Goal: Get advice/opinions: Seek recommendations, viewpoints, or guidance from others

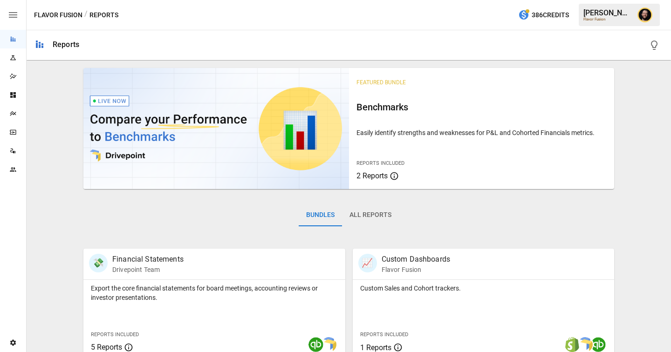
click at [14, 113] on icon "Plans" at bounding box center [13, 113] width 6 height 5
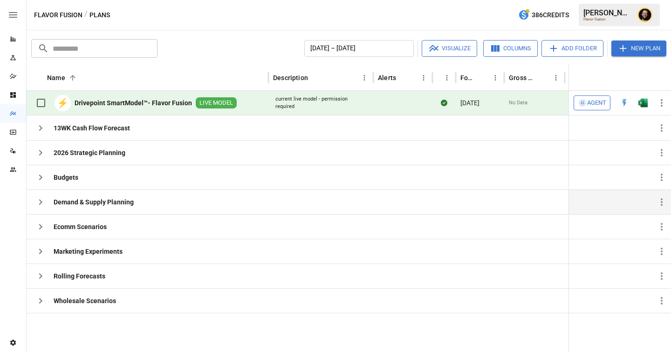
click at [39, 199] on icon "button" at bounding box center [40, 202] width 11 height 11
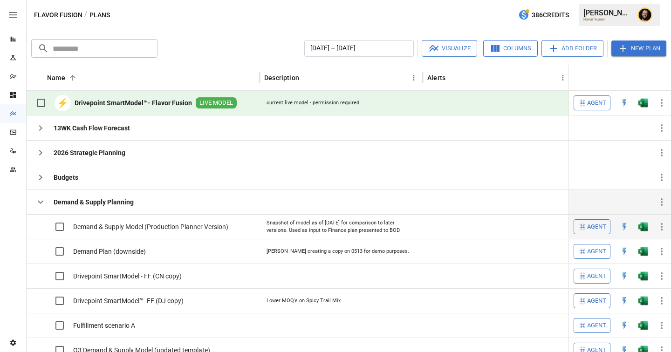
scroll to position [22, 0]
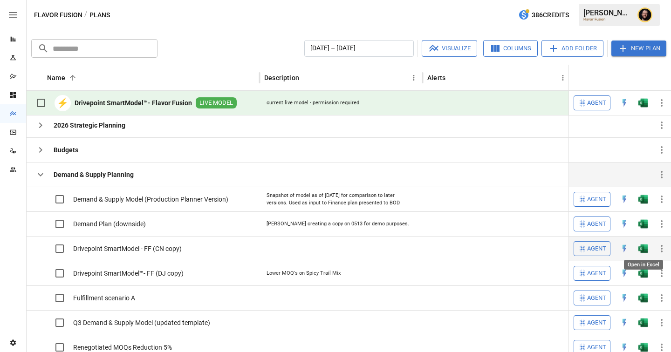
click at [643, 250] on img "Open in Excel" at bounding box center [643, 248] width 9 height 9
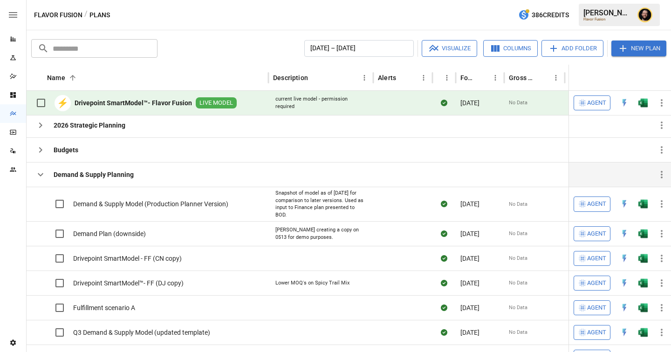
click at [43, 173] on icon "button" at bounding box center [41, 174] width 6 height 3
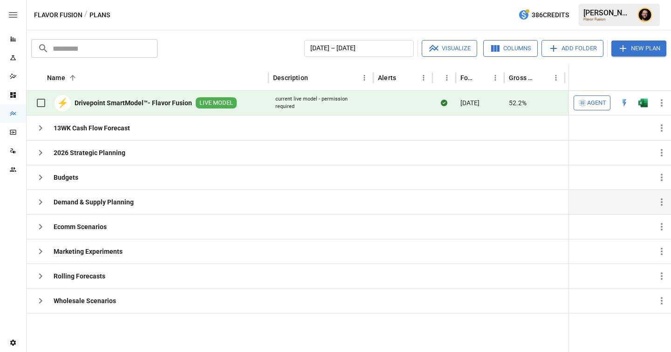
scroll to position [0, 0]
click at [592, 110] on button "Agent" at bounding box center [592, 103] width 37 height 15
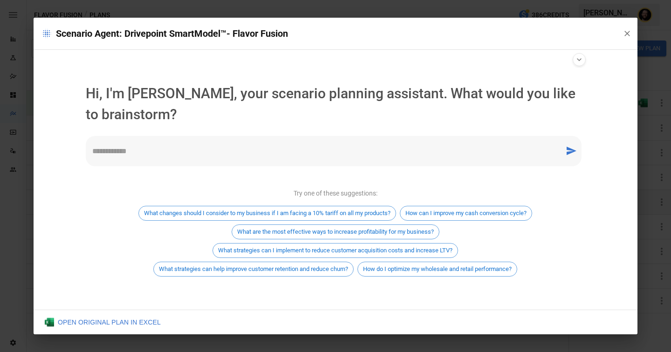
click at [171, 155] on textarea at bounding box center [325, 151] width 466 height 11
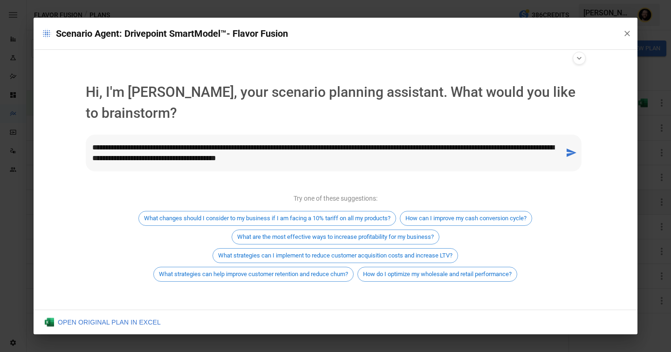
type textarea "**********"
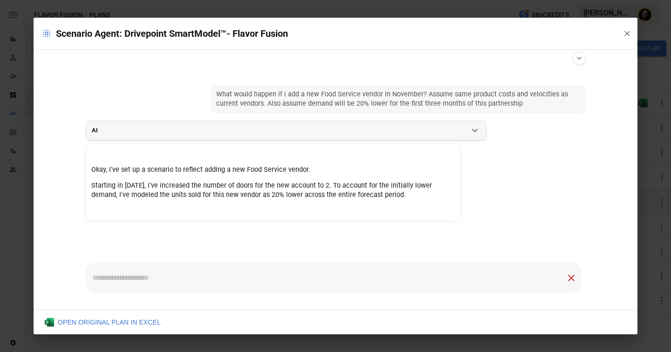
click at [234, 196] on p "Starting in [DATE], I've increased the number of doors for the new account to 2…" at bounding box center [273, 190] width 364 height 19
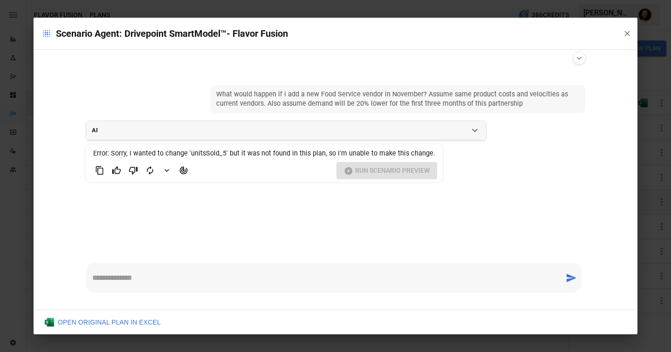
click at [216, 154] on span "Error: Sorry, I wanted to change 'unitsSold_5' but it was not found in this pla…" at bounding box center [264, 154] width 342 height 8
click at [385, 174] on div "Run Scenario Preview" at bounding box center [264, 170] width 346 height 17
click at [131, 171] on icon "Bad Response" at bounding box center [133, 170] width 9 height 9
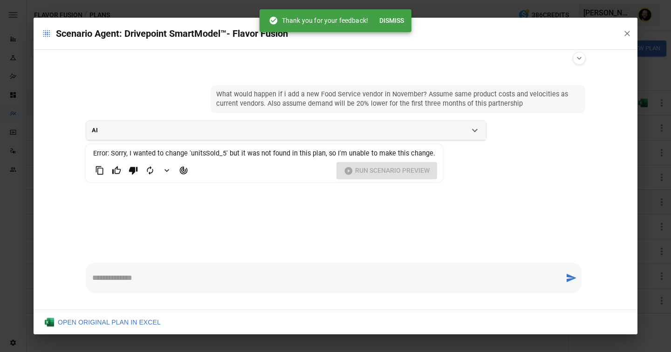
click at [395, 19] on button "Dismiss" at bounding box center [392, 20] width 32 height 17
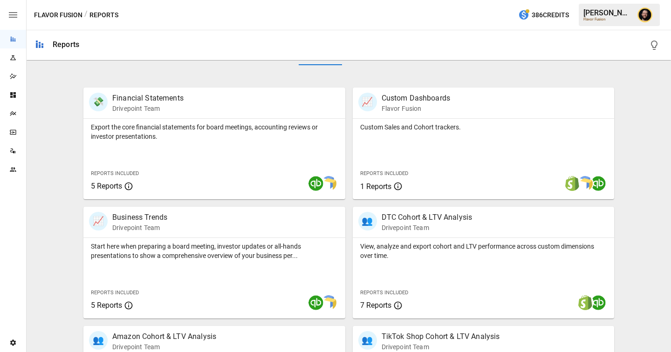
scroll to position [163, 0]
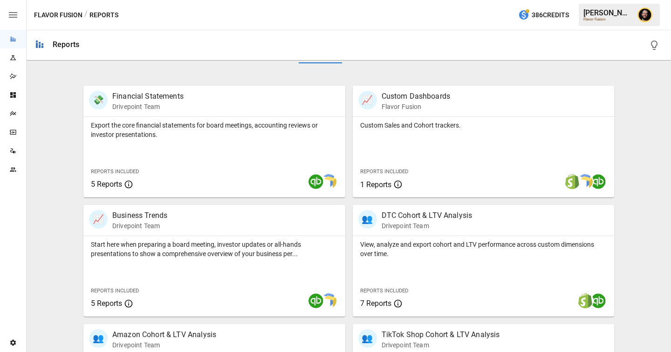
click at [14, 114] on icon "Plans" at bounding box center [13, 113] width 6 height 5
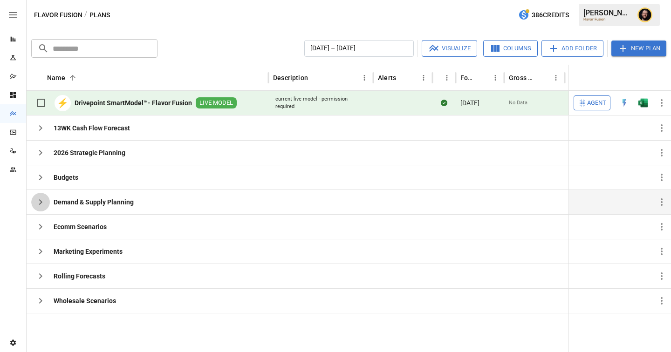
click at [40, 200] on icon "button" at bounding box center [40, 203] width 3 height 6
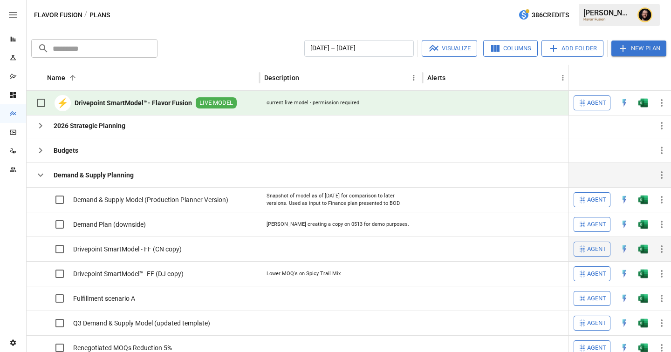
scroll to position [22, 0]
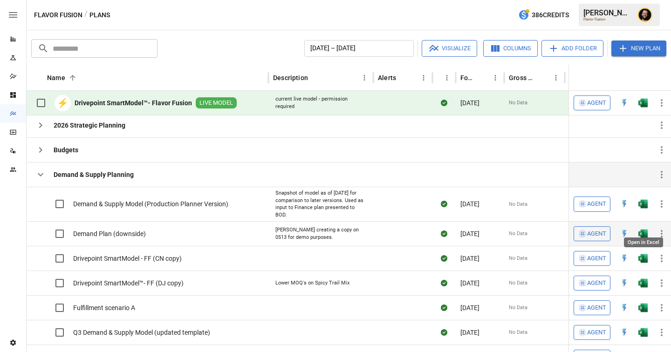
click at [642, 229] on img "Open in Excel" at bounding box center [643, 233] width 9 height 9
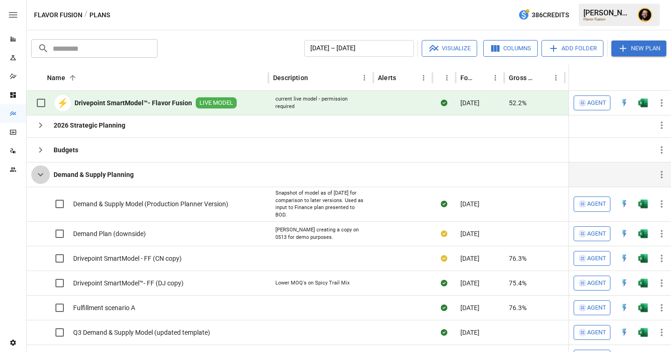
click at [42, 172] on icon "button" at bounding box center [40, 174] width 11 height 11
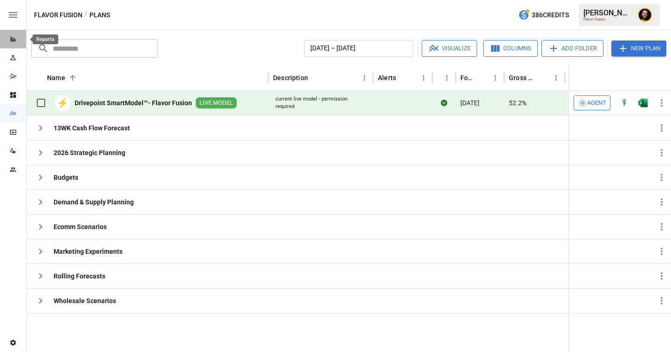
click at [9, 37] on icon "Reports" at bounding box center [12, 38] width 7 height 7
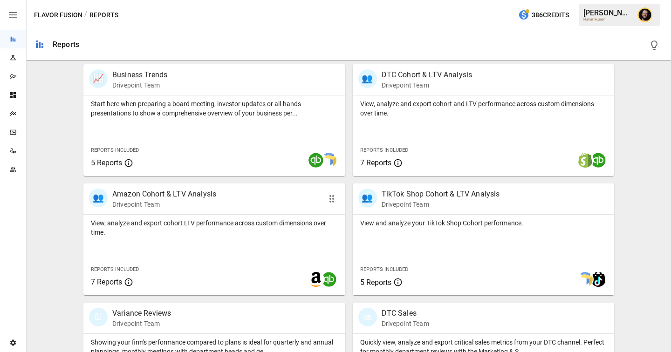
scroll to position [391, 0]
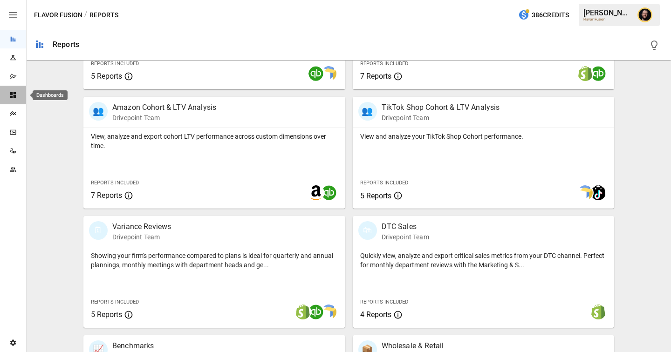
click at [12, 92] on icon "Dashboards" at bounding box center [13, 95] width 6 height 6
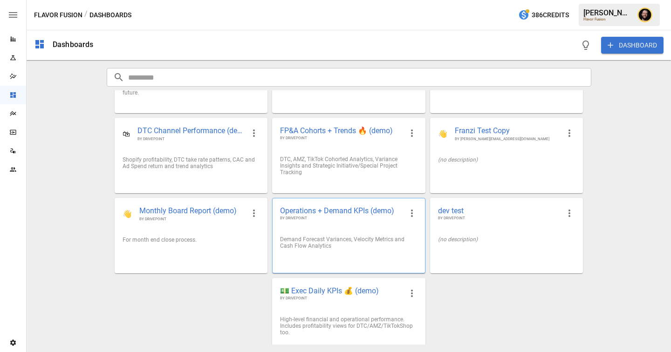
scroll to position [62, 0]
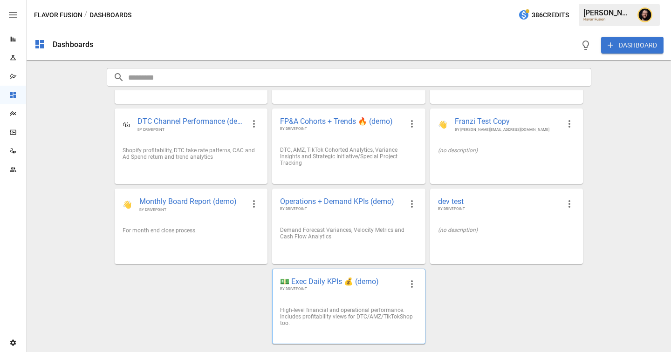
click at [334, 283] on span "💵 Exec Daily KPIs 💰 (demo)" at bounding box center [341, 282] width 122 height 10
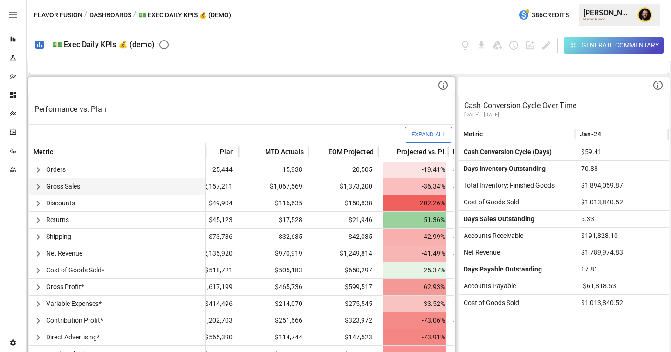
scroll to position [0, 48]
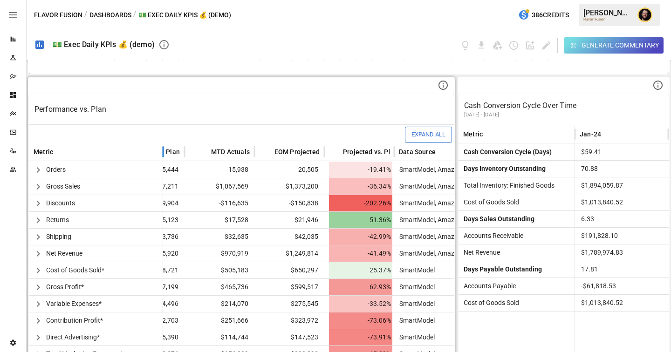
drag, startPoint x: 204, startPoint y: 151, endPoint x: 160, endPoint y: 152, distance: 44.3
click at [161, 152] on div at bounding box center [163, 152] width 5 height 18
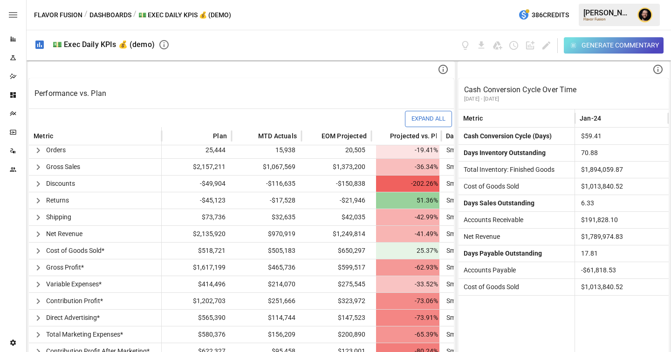
scroll to position [0, 0]
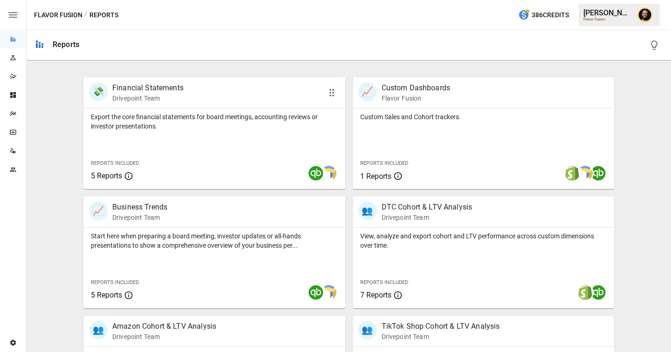
scroll to position [174, 0]
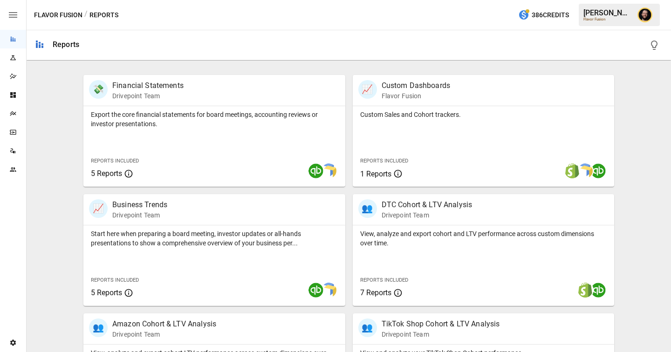
click at [18, 113] on div "Plans" at bounding box center [13, 113] width 26 height 7
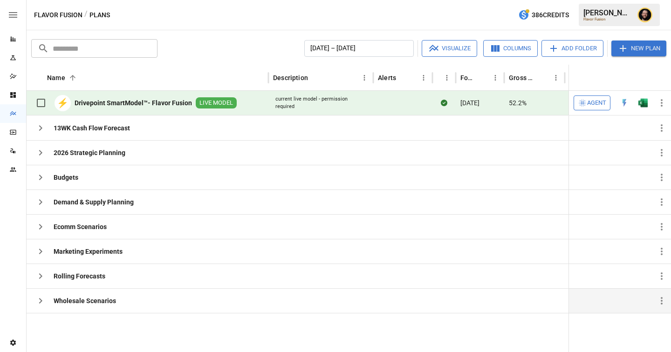
click at [45, 301] on icon "button" at bounding box center [40, 301] width 11 height 11
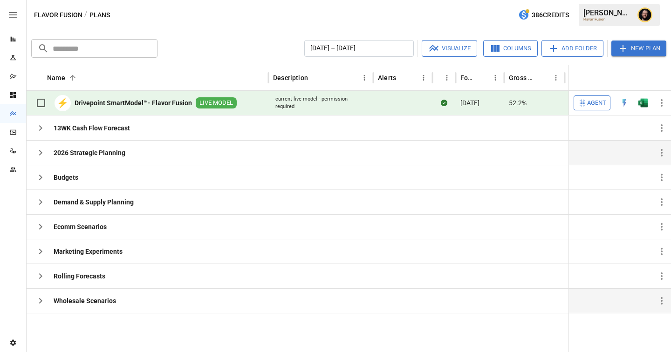
click at [41, 151] on icon "button" at bounding box center [40, 152] width 11 height 11
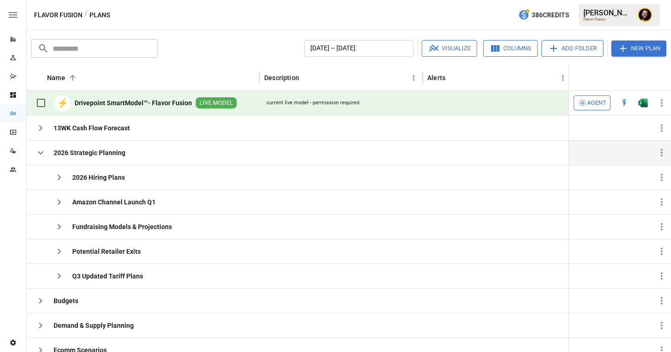
click at [43, 154] on icon "button" at bounding box center [40, 152] width 11 height 11
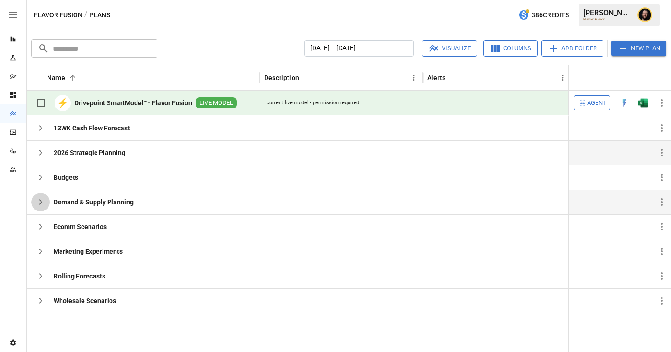
click at [43, 201] on icon "button" at bounding box center [40, 202] width 11 height 11
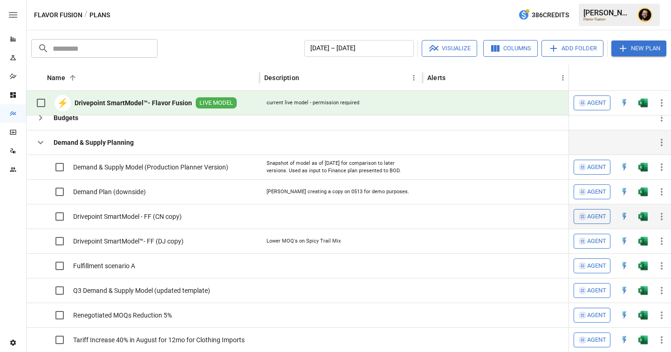
scroll to position [69, 0]
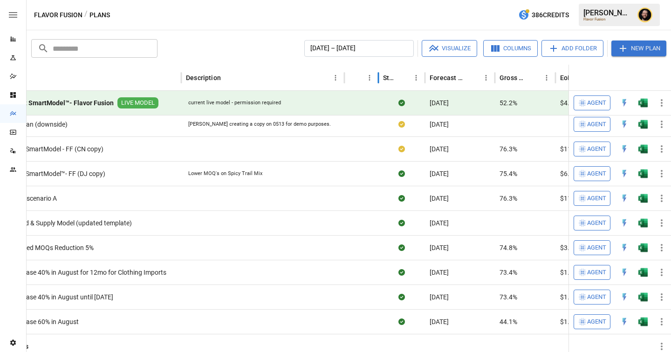
drag, startPoint x: 494, startPoint y: 83, endPoint x: 378, endPoint y: 86, distance: 116.1
click at [378, 86] on div at bounding box center [378, 78] width 5 height 26
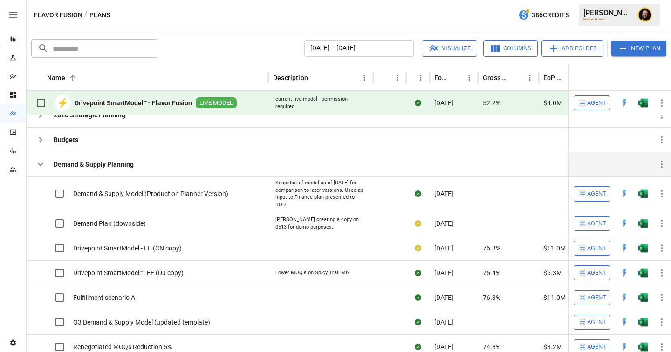
click at [43, 165] on icon "button" at bounding box center [40, 164] width 11 height 11
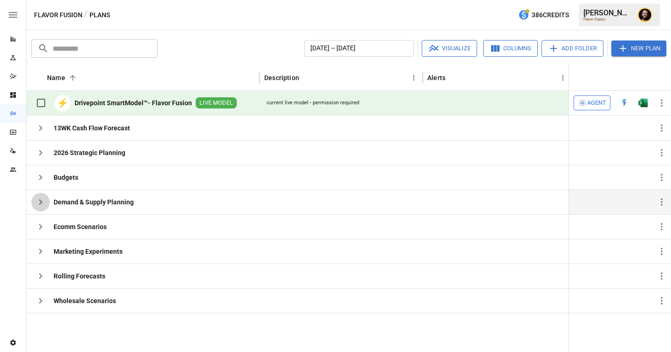
click at [43, 203] on icon "button" at bounding box center [40, 202] width 11 height 11
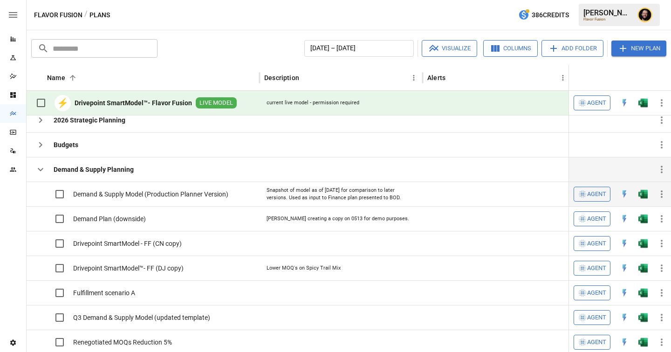
scroll to position [33, 0]
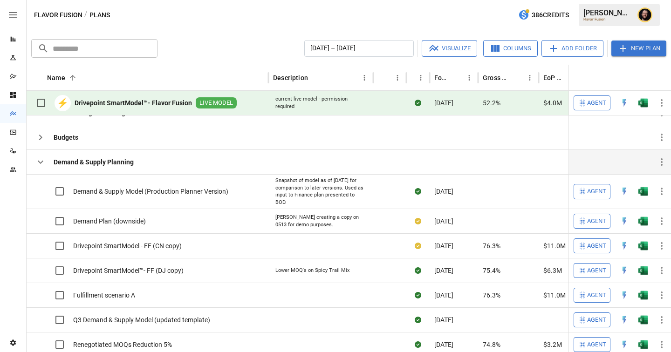
click at [600, 104] on span "Agent" at bounding box center [596, 103] width 19 height 11
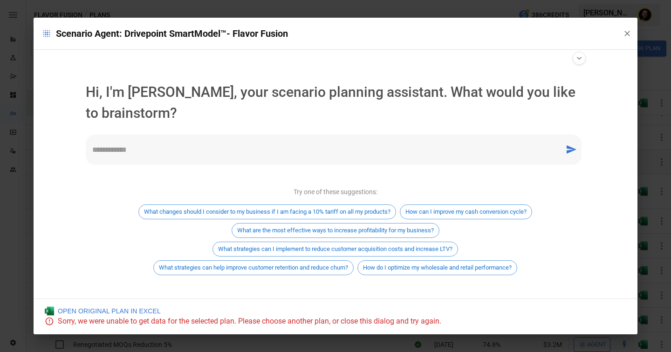
scroll to position [8, 0]
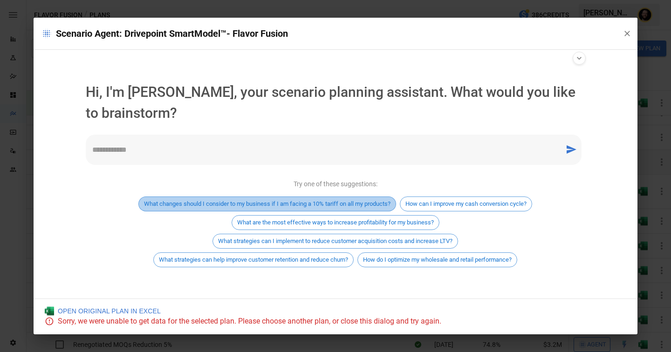
click at [238, 203] on span "What changes should I consider to my business if I am facing a 10% tariff on al…" at bounding box center [267, 203] width 257 height 7
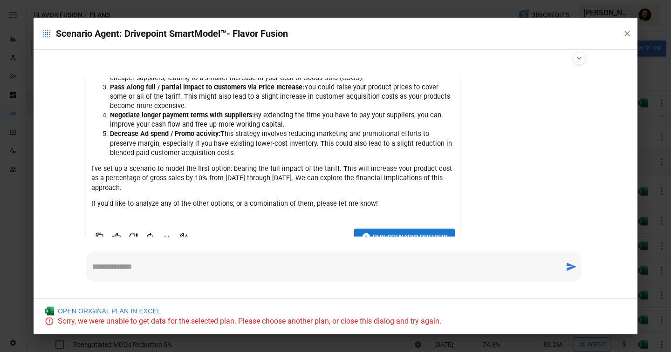
scroll to position [146, 0]
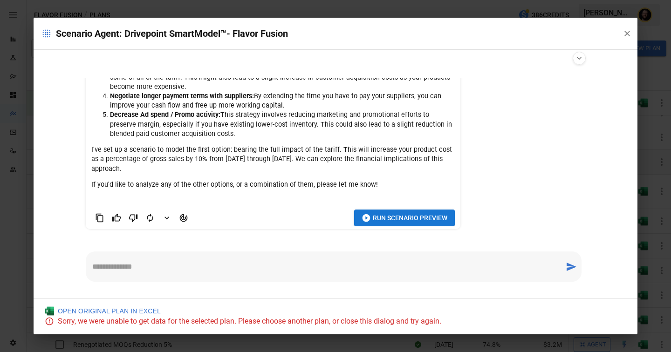
click at [394, 216] on span "Run Scenario Preview" at bounding box center [410, 219] width 75 height 12
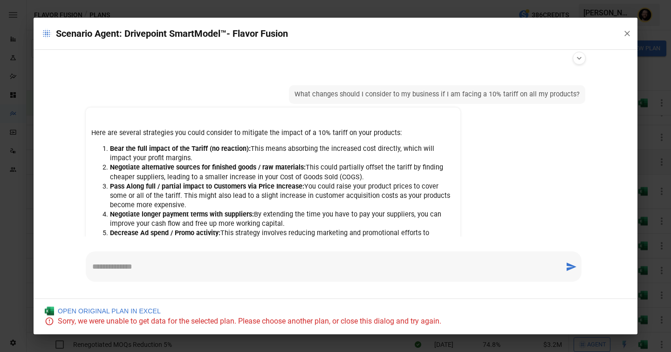
scroll to position [118, 0]
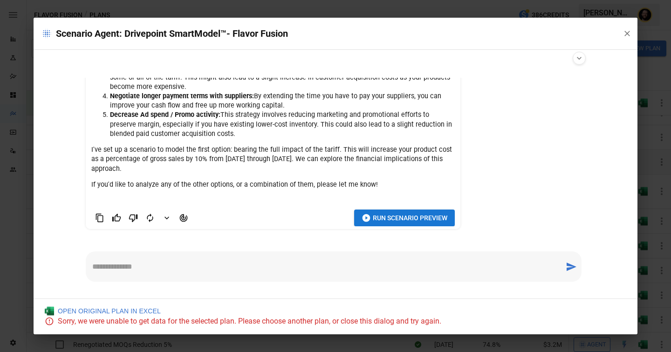
click at [394, 220] on span "Run Scenario Preview" at bounding box center [410, 219] width 75 height 12
click at [409, 220] on span "Run Scenario Preview" at bounding box center [410, 219] width 75 height 12
